Goal: Navigation & Orientation: Find specific page/section

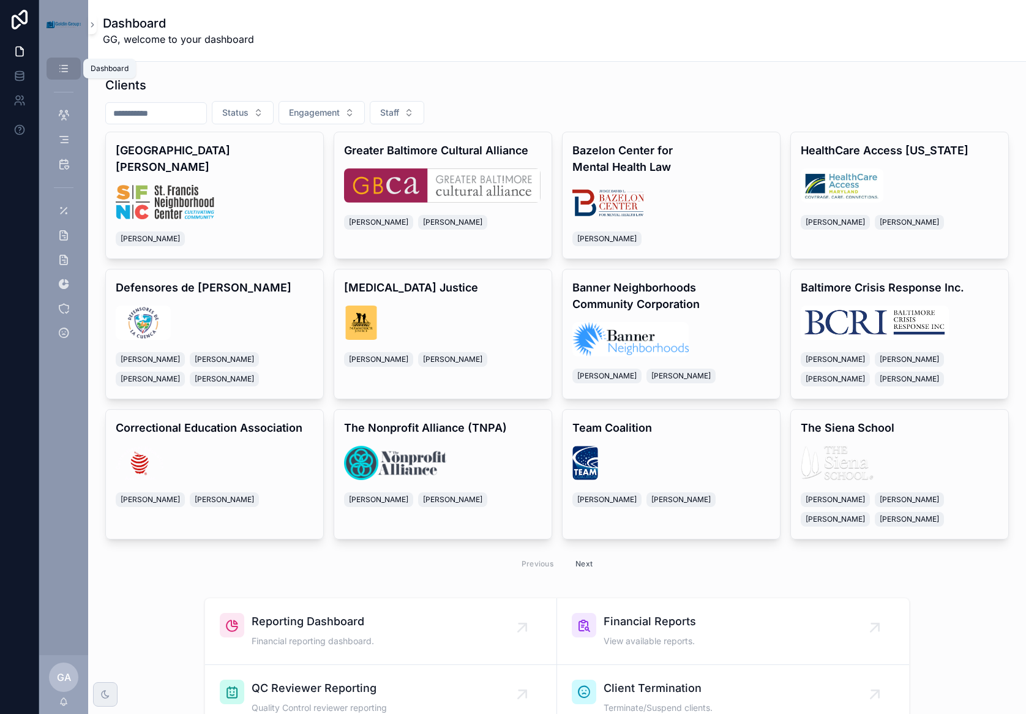
click at [64, 67] on icon "scrollable content" at bounding box center [64, 68] width 12 height 12
click at [306, 618] on span "Reporting Dashboard" at bounding box center [313, 621] width 122 height 17
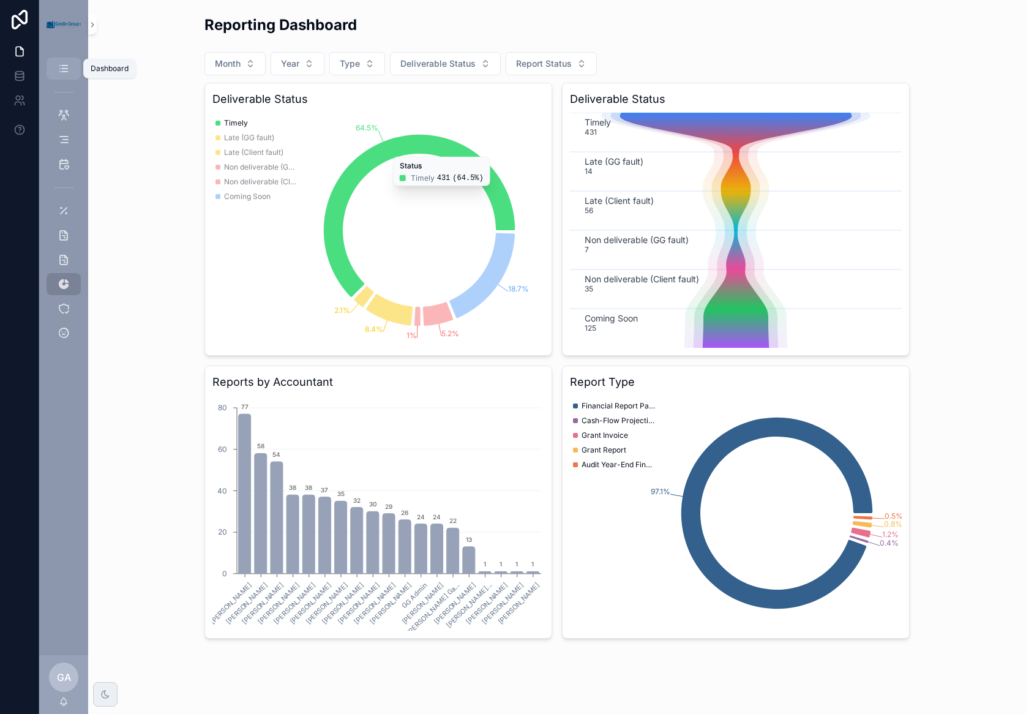
click at [64, 62] on icon "scrollable content" at bounding box center [64, 68] width 12 height 12
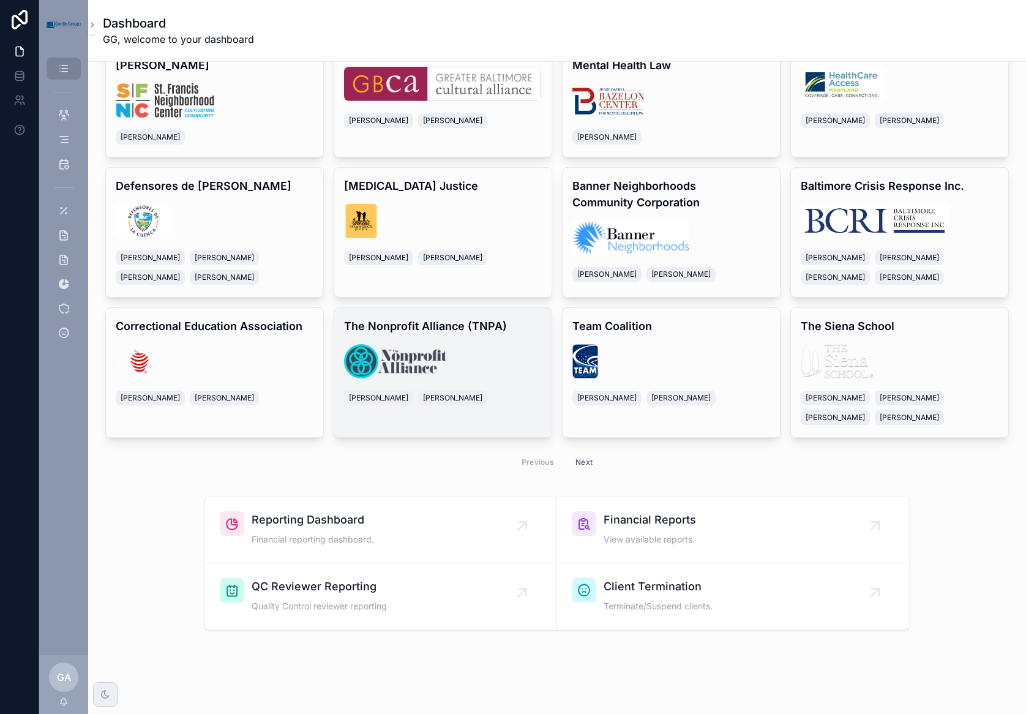
scroll to position [121, 0]
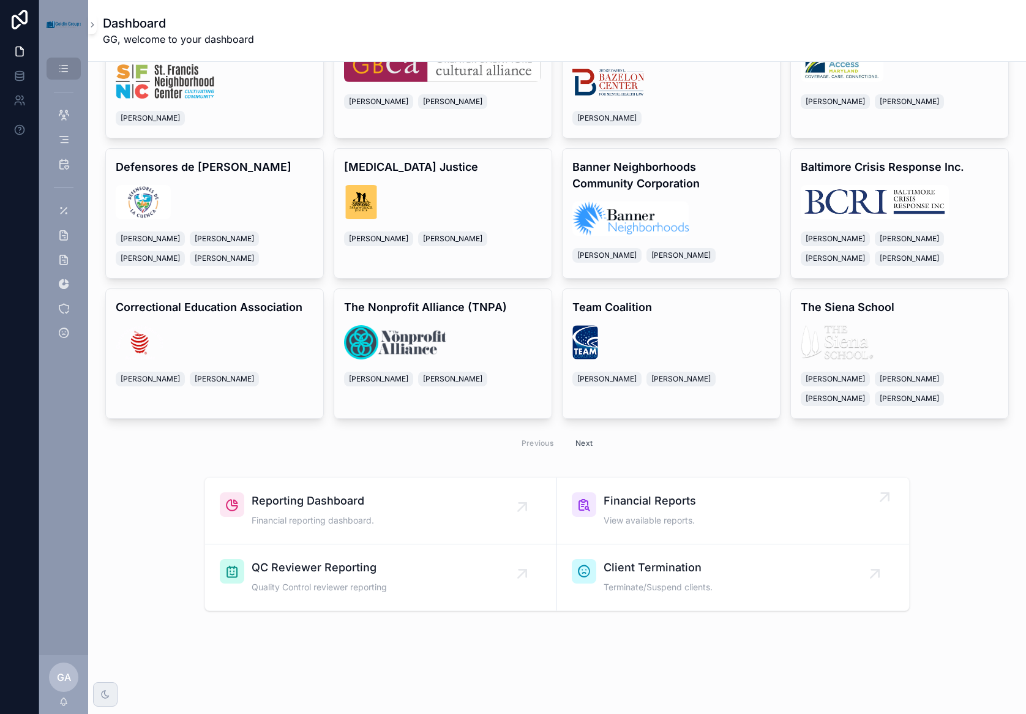
click at [614, 492] on link "Financial Reports View available reports." at bounding box center [733, 511] width 352 height 67
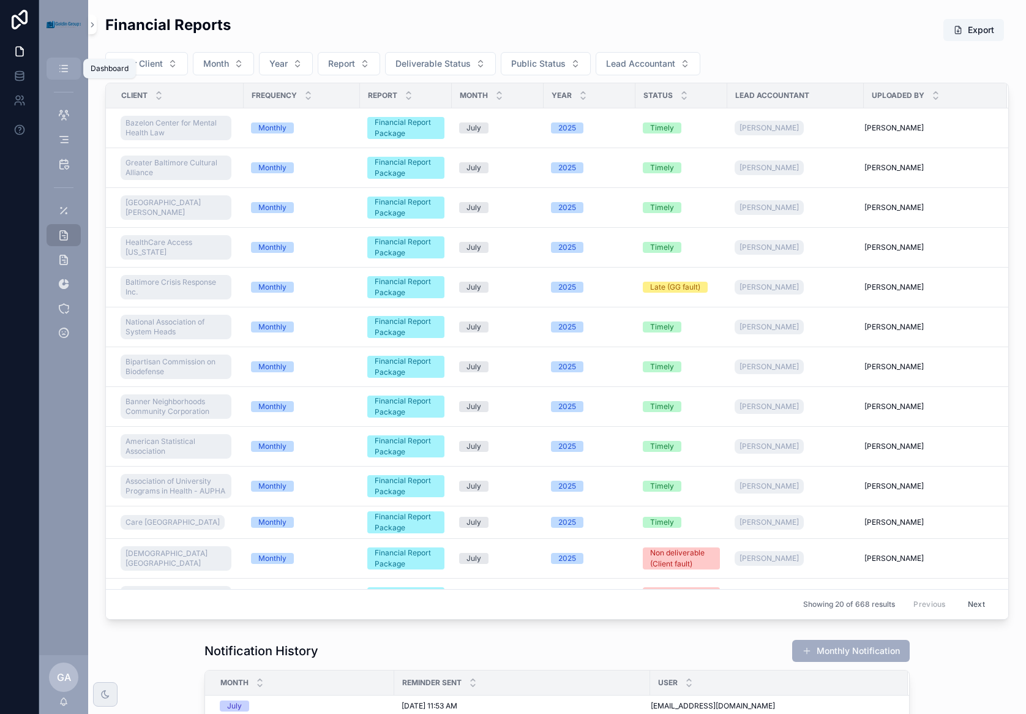
click at [70, 67] on div "Dashboard" at bounding box center [64, 69] width 20 height 20
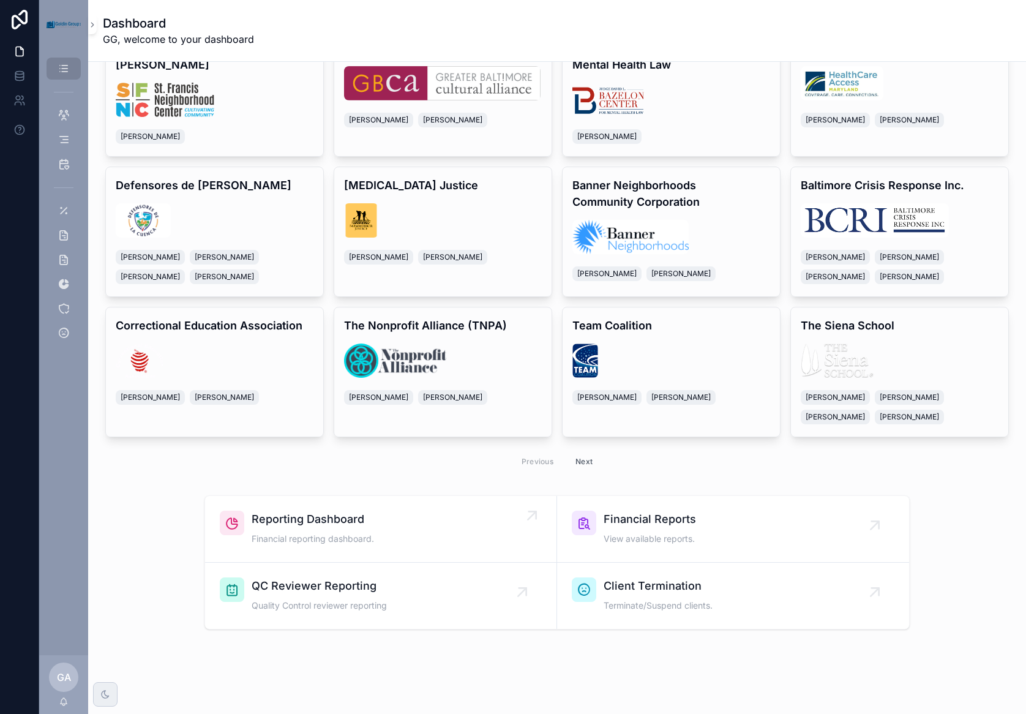
scroll to position [121, 0]
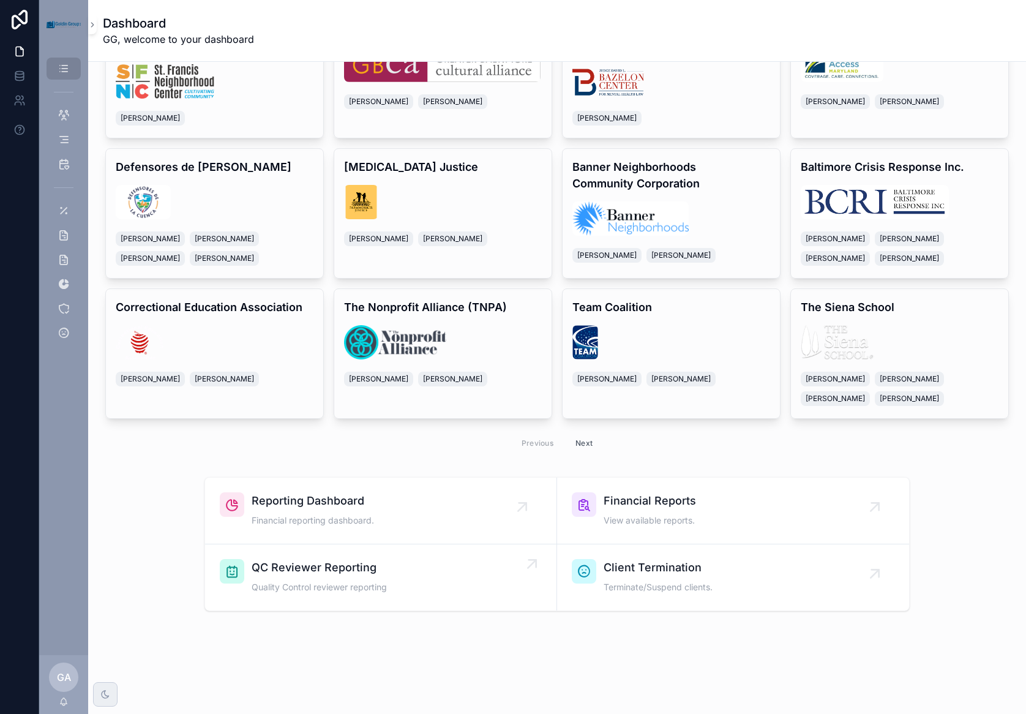
click at [281, 565] on span "QC Reviewer Reporting" at bounding box center [319, 567] width 135 height 17
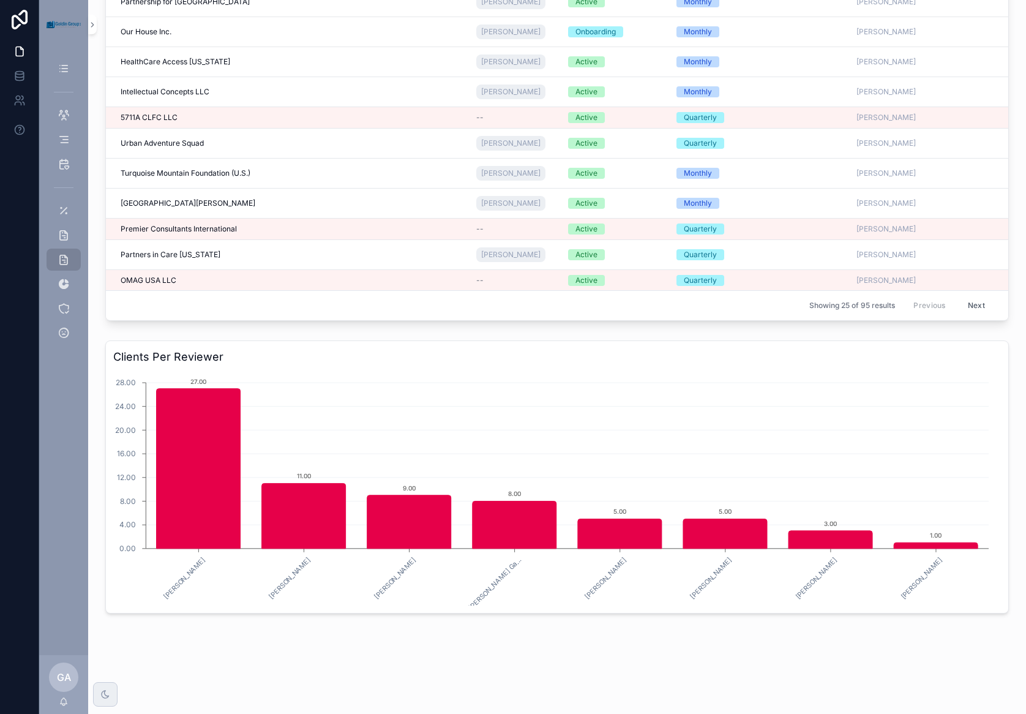
scroll to position [323, 0]
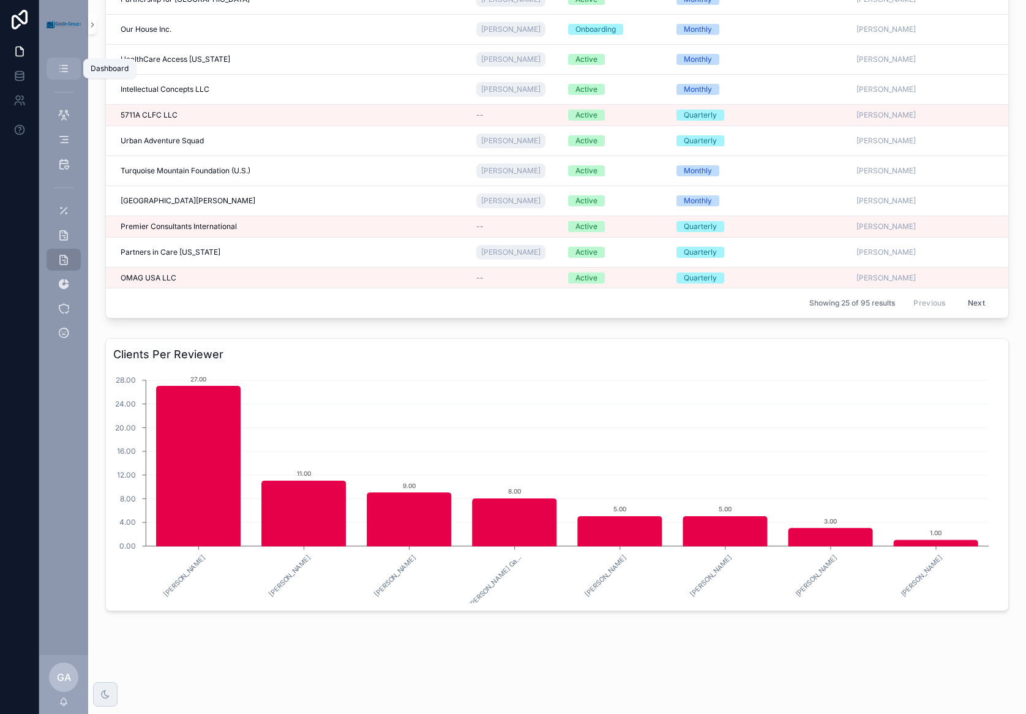
click at [62, 64] on icon "scrollable content" at bounding box center [64, 68] width 12 height 12
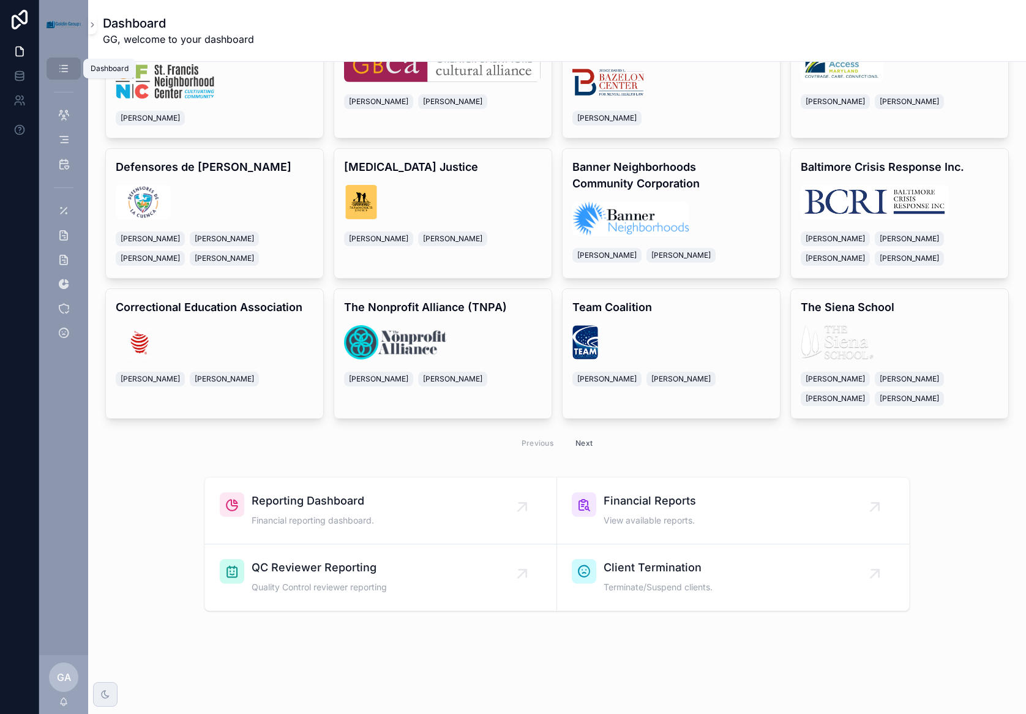
scroll to position [121, 0]
click at [418, 579] on div "QC Reviewer Reporting Quality Control reviewer reporting" at bounding box center [381, 577] width 322 height 37
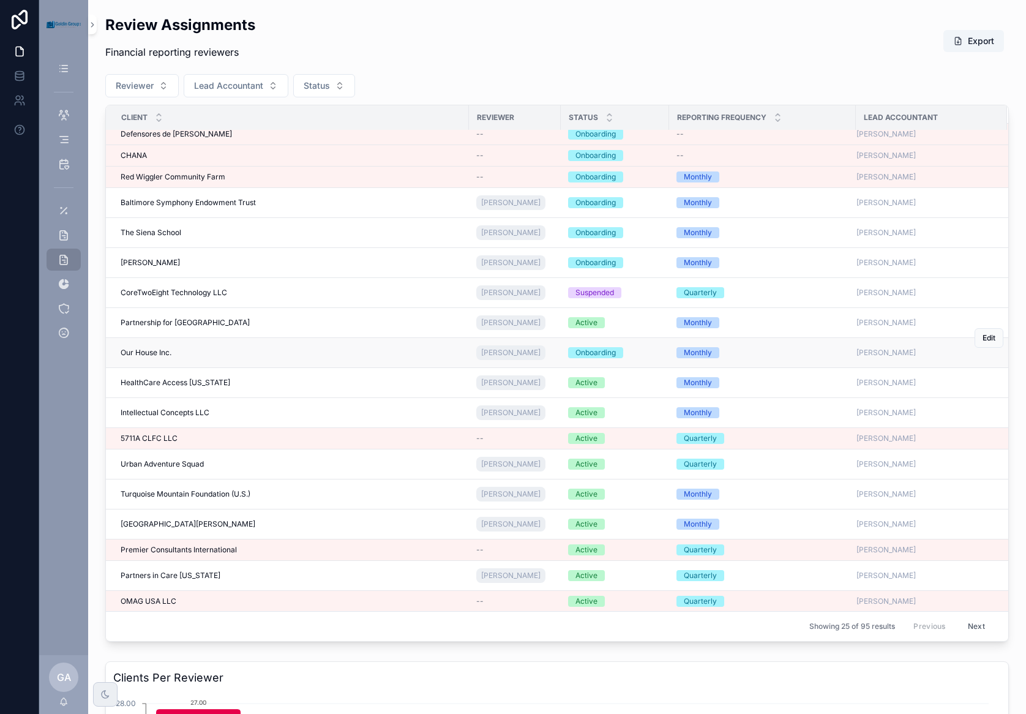
scroll to position [184, 0]
click at [67, 66] on icon "scrollable content" at bounding box center [64, 68] width 12 height 12
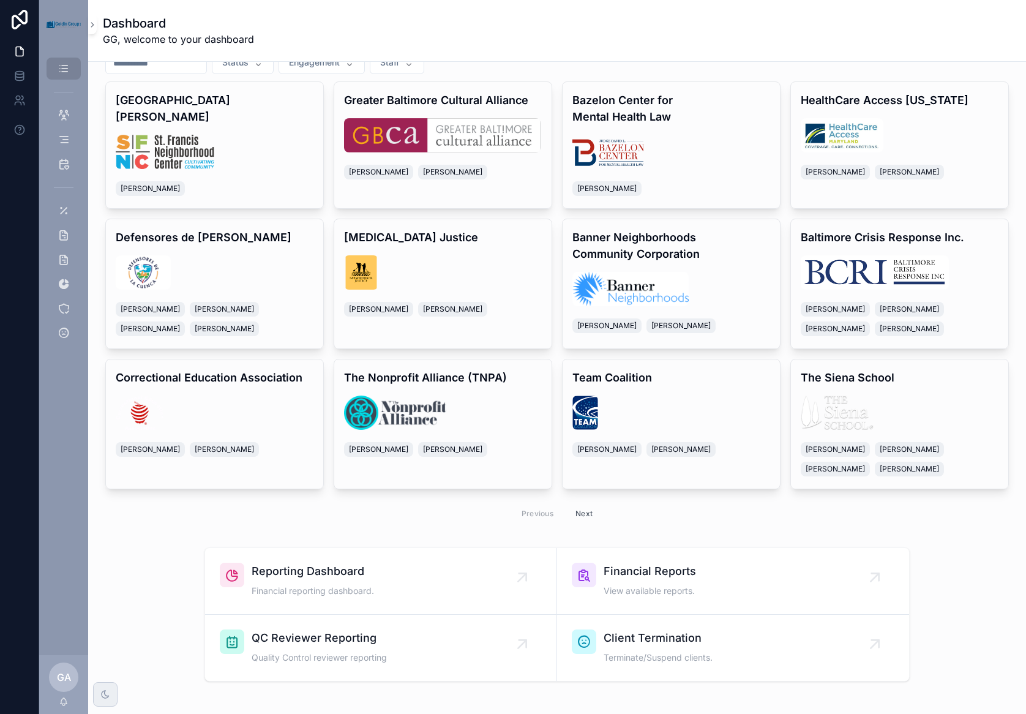
scroll to position [121, 0]
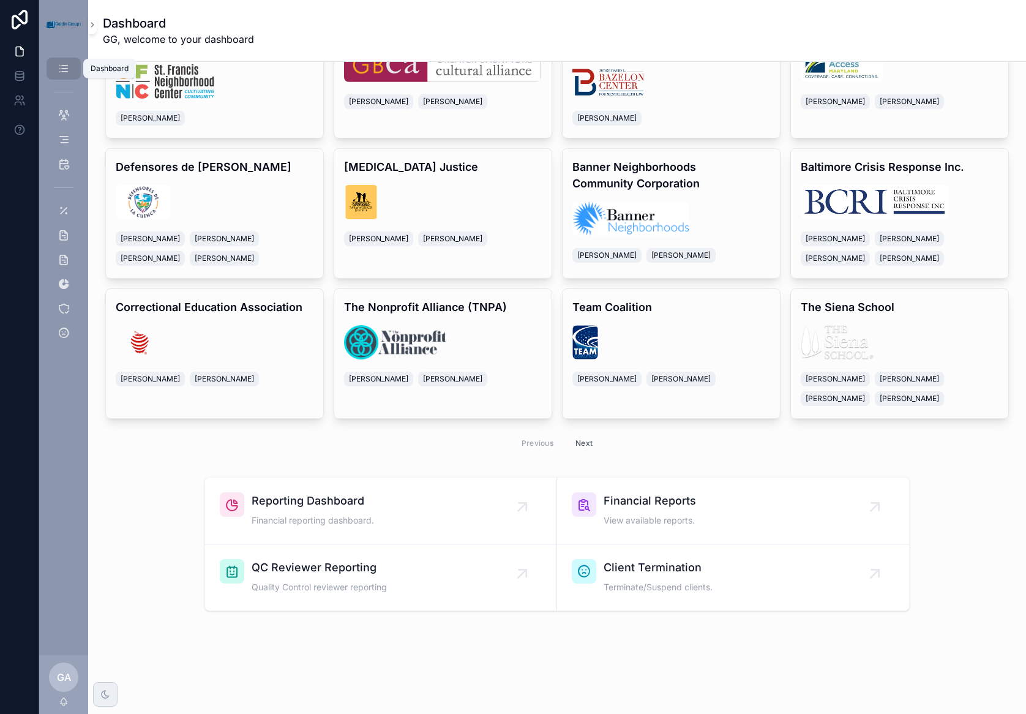
click at [74, 60] on link "Dashboard" at bounding box center [64, 69] width 34 height 22
click at [59, 63] on icon "scrollable content" at bounding box center [64, 68] width 12 height 12
click at [90, 24] on icon "scrollable content" at bounding box center [92, 24] width 9 height 9
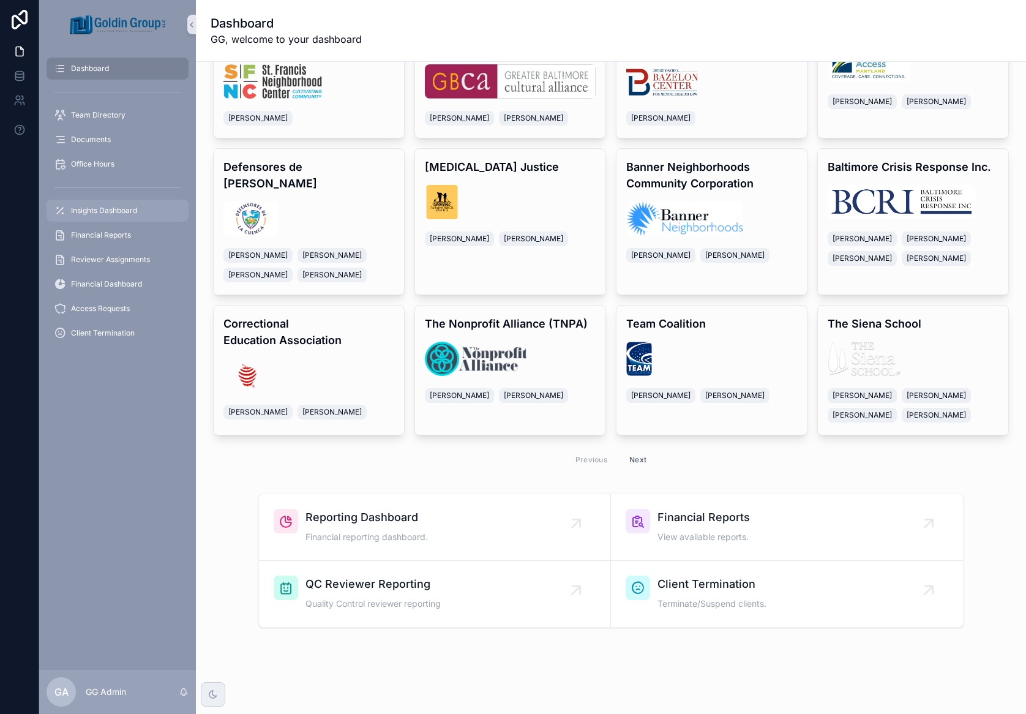
click at [89, 207] on span "Insights Dashboard" at bounding box center [104, 211] width 66 height 10
